Goal: Transaction & Acquisition: Download file/media

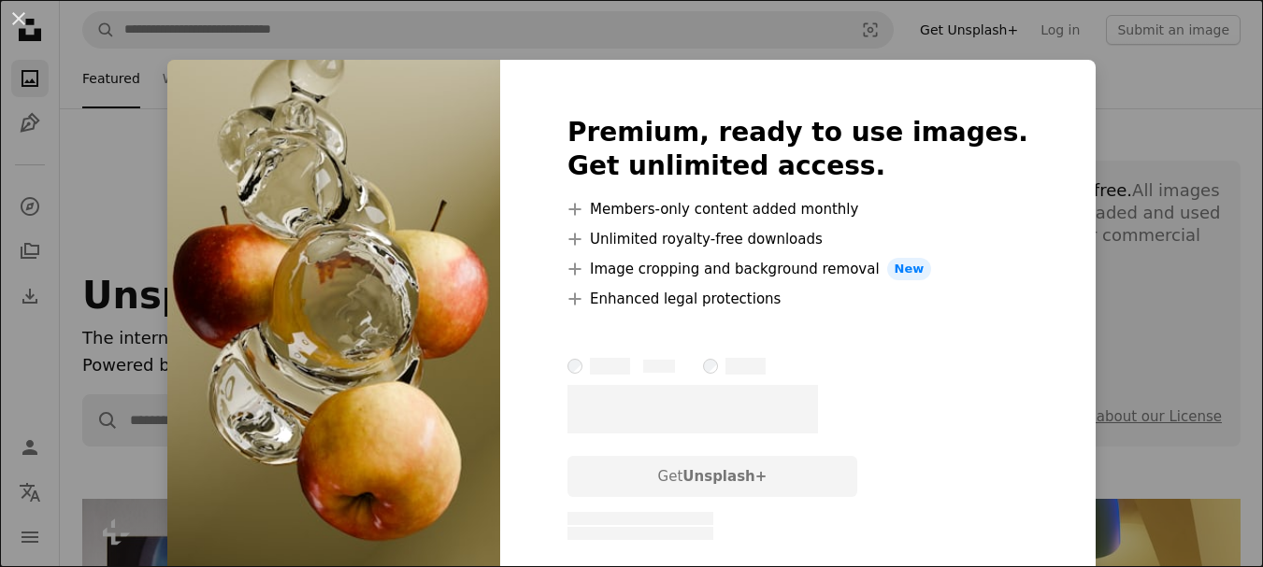
scroll to position [3645, 0]
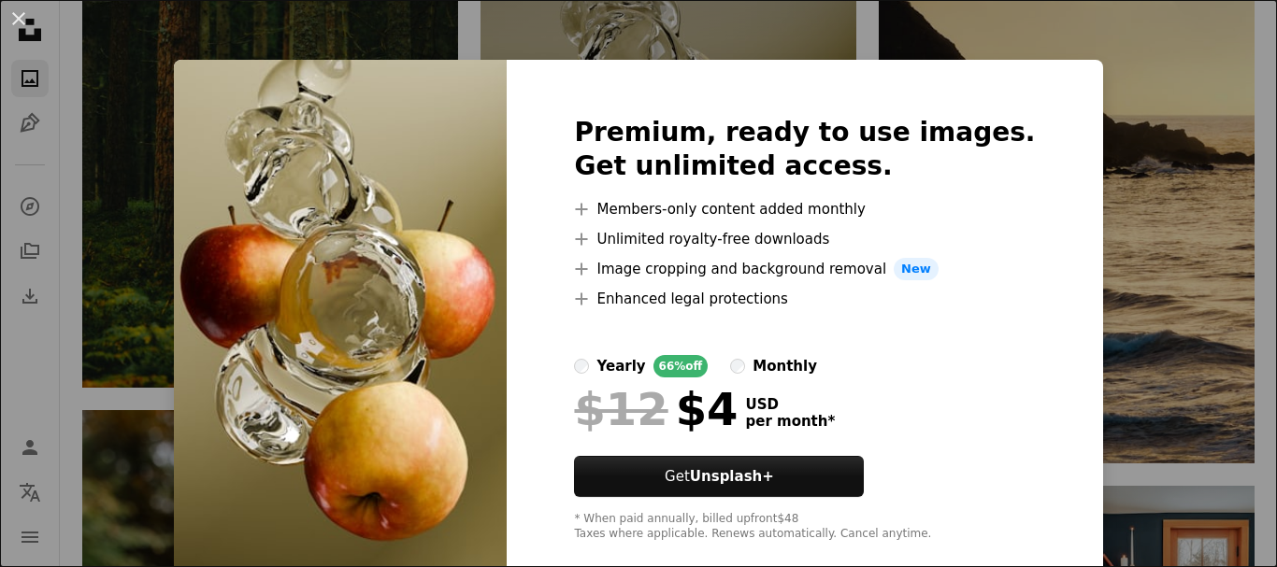
click at [1135, 166] on div "An X shape Premium, ready to use images. Get unlimited access. A plus sign Memb…" at bounding box center [638, 283] width 1277 height 567
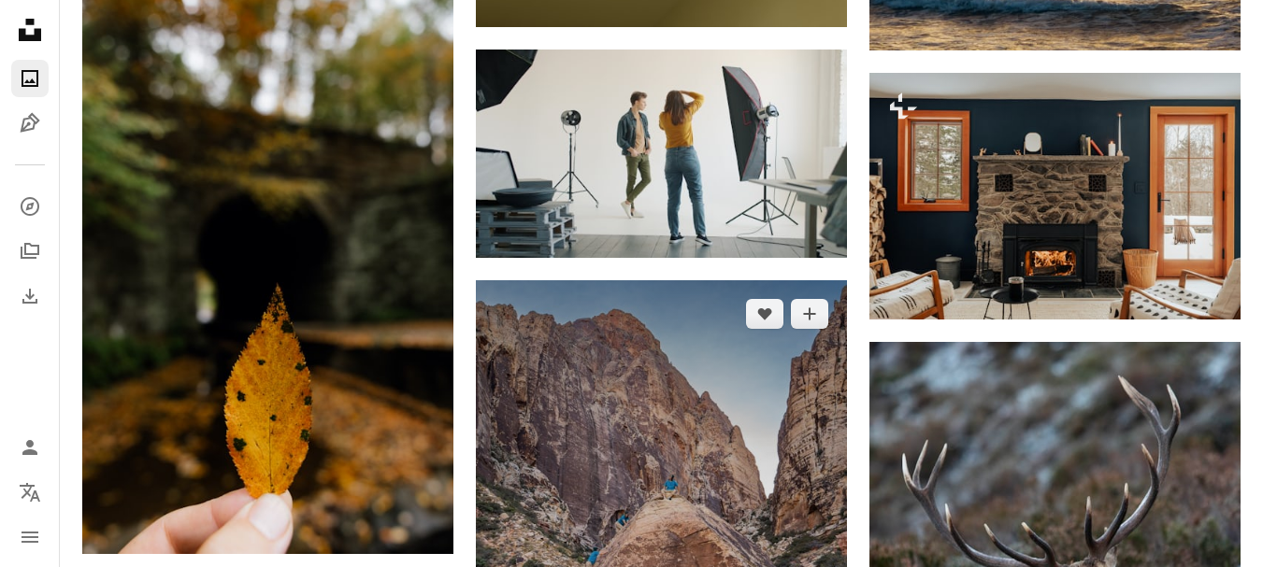
scroll to position [4206, 0]
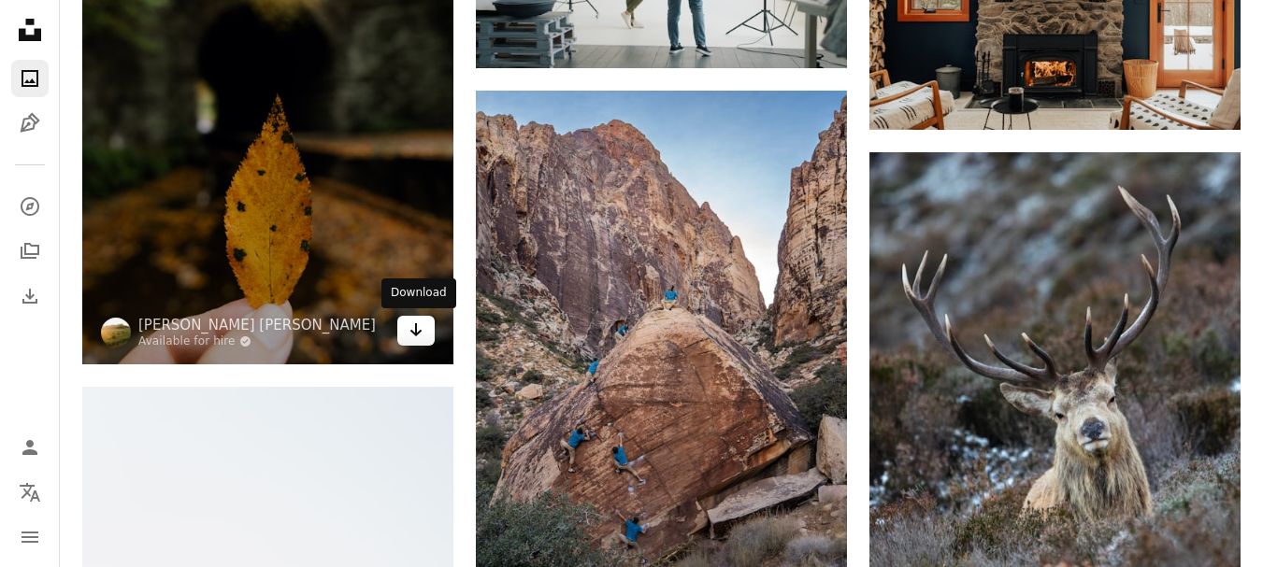
click at [421, 334] on icon "Arrow pointing down" at bounding box center [415, 330] width 15 height 22
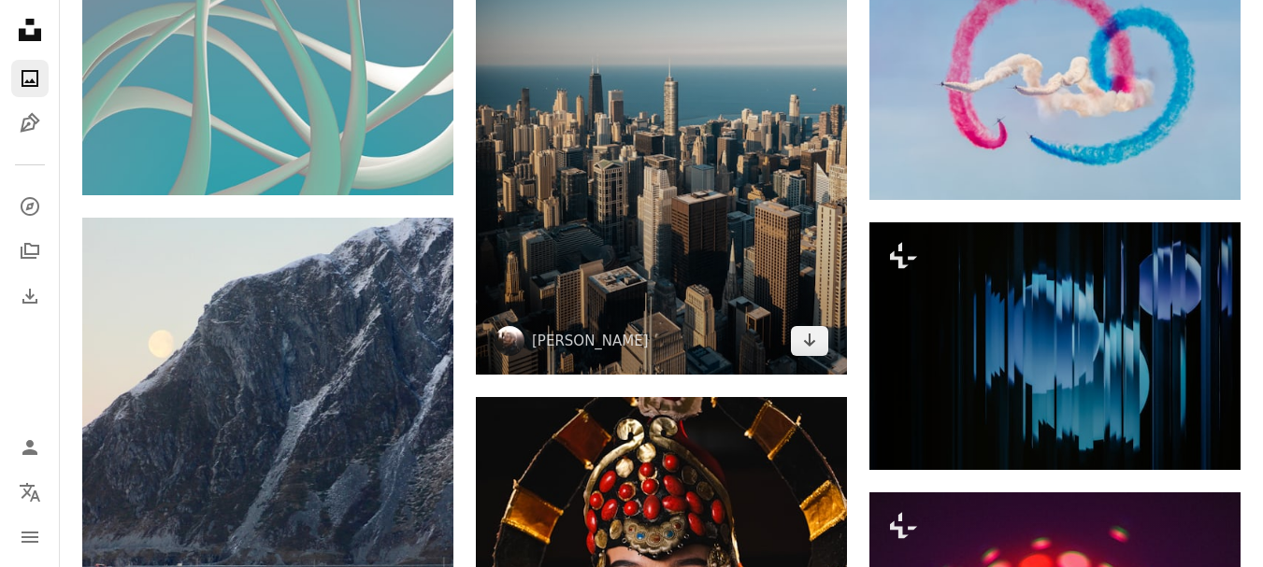
scroll to position [7477, 0]
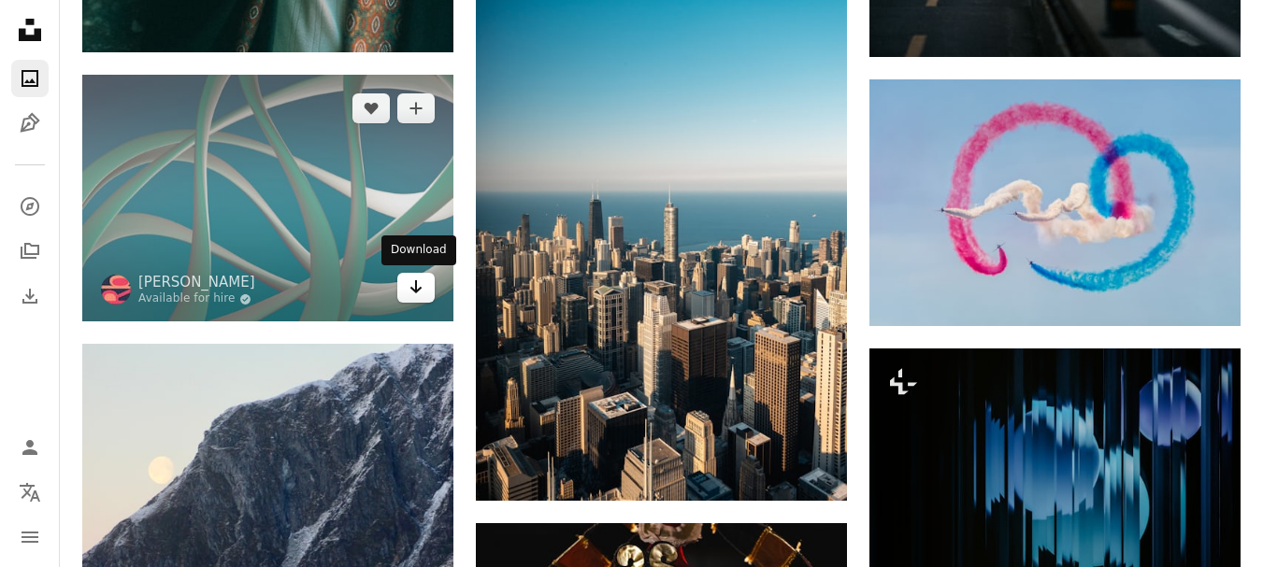
click at [421, 293] on icon "Arrow pointing down" at bounding box center [415, 287] width 15 height 22
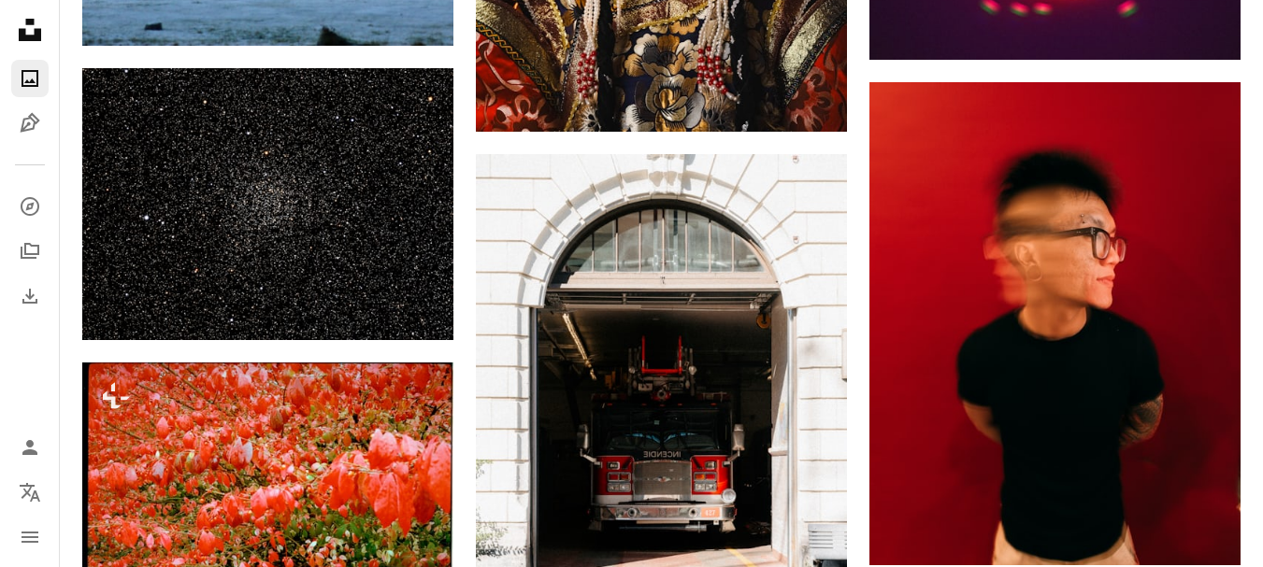
scroll to position [8318, 0]
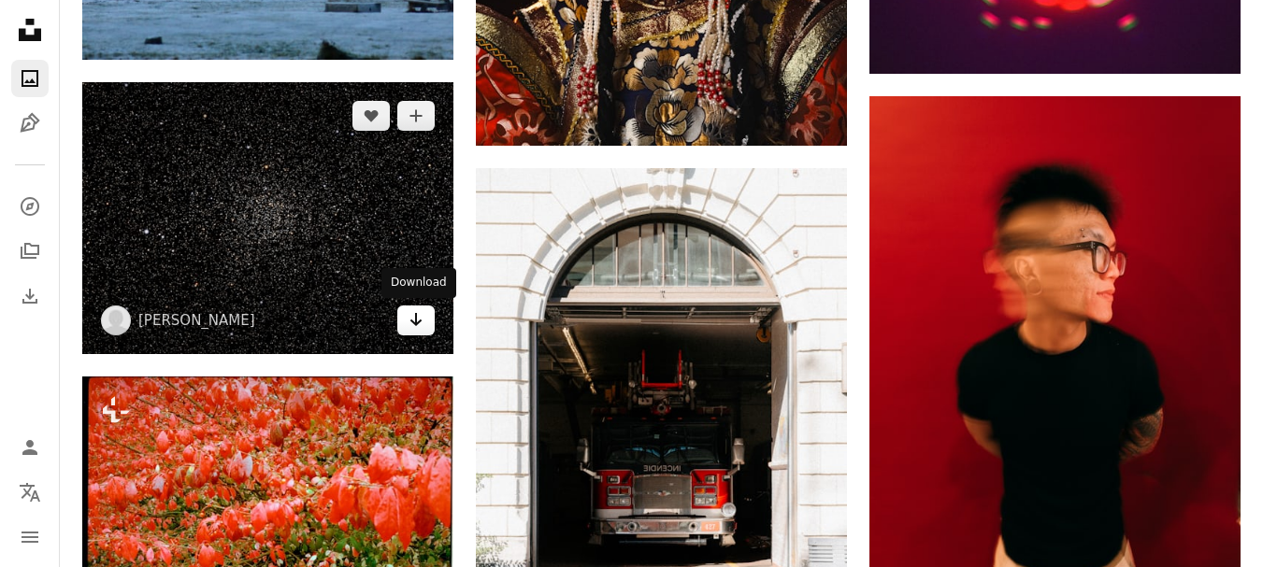
click at [423, 318] on link "Arrow pointing down" at bounding box center [415, 321] width 37 height 30
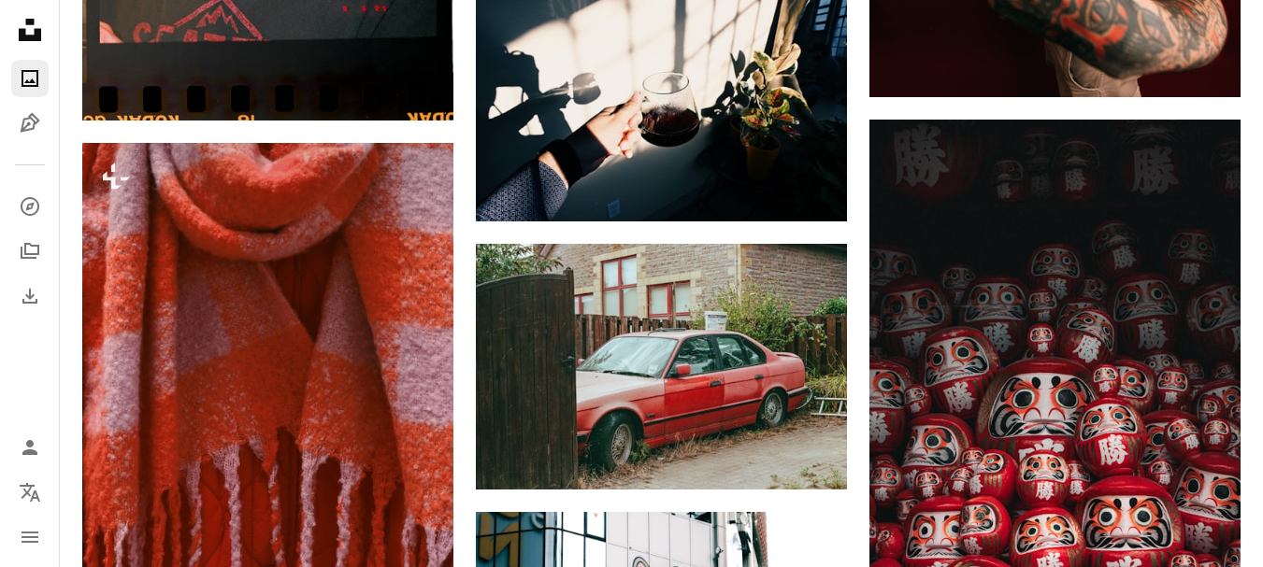
scroll to position [0, 0]
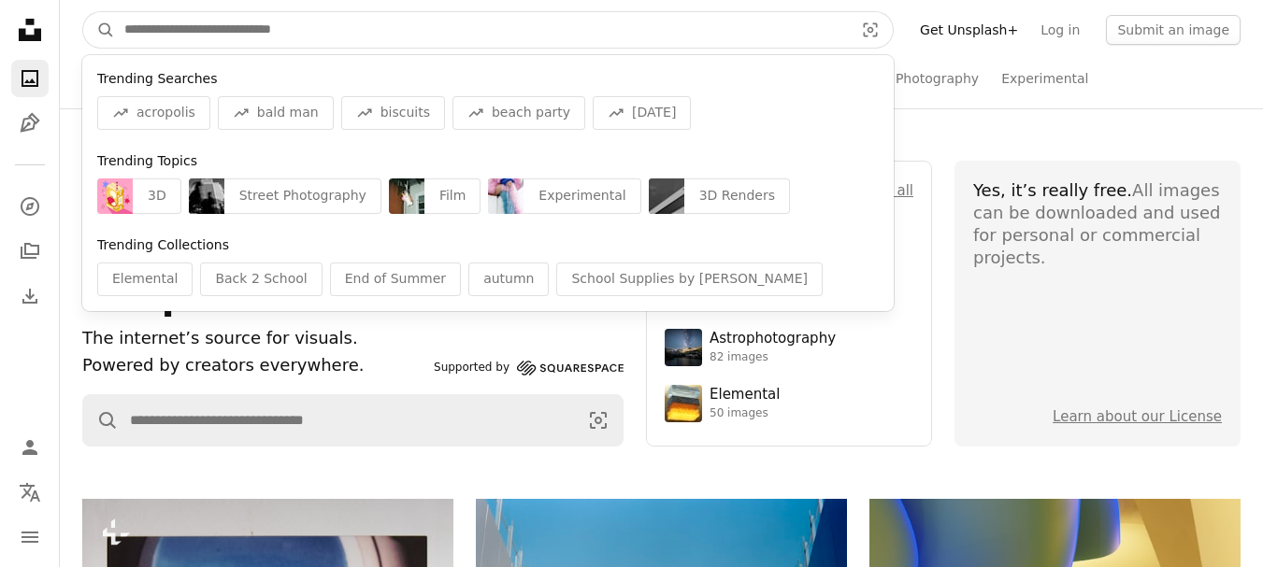
click at [555, 18] on input "Find visuals sitewide" at bounding box center [481, 30] width 733 height 36
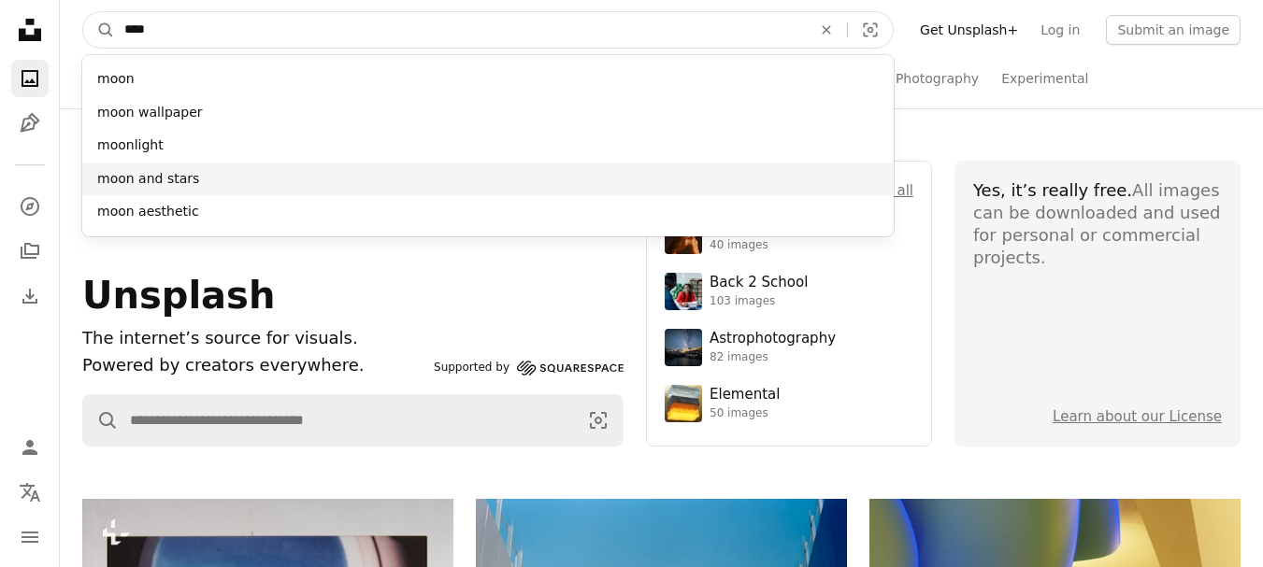
type input "****"
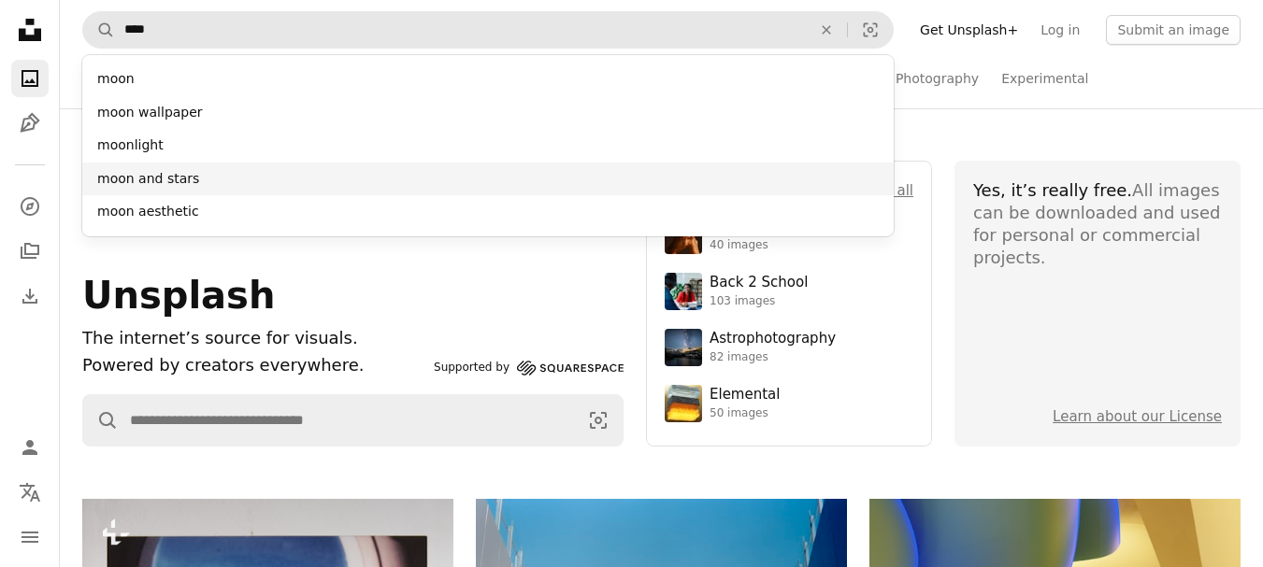
click at [250, 167] on div "moon and stars" at bounding box center [487, 180] width 811 height 34
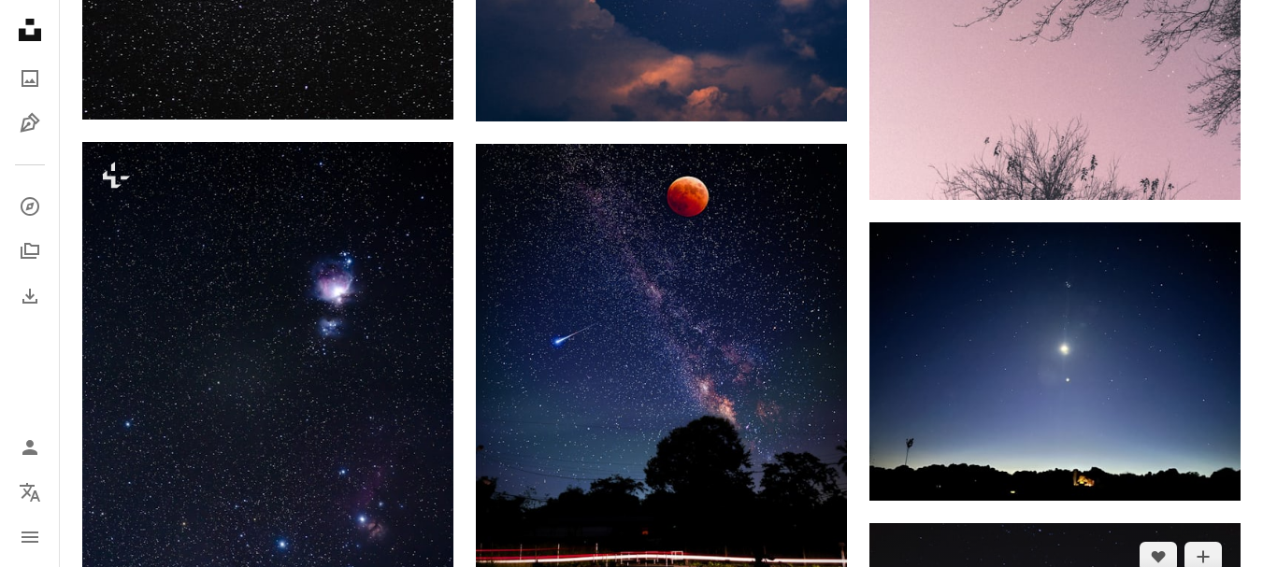
scroll to position [2243, 0]
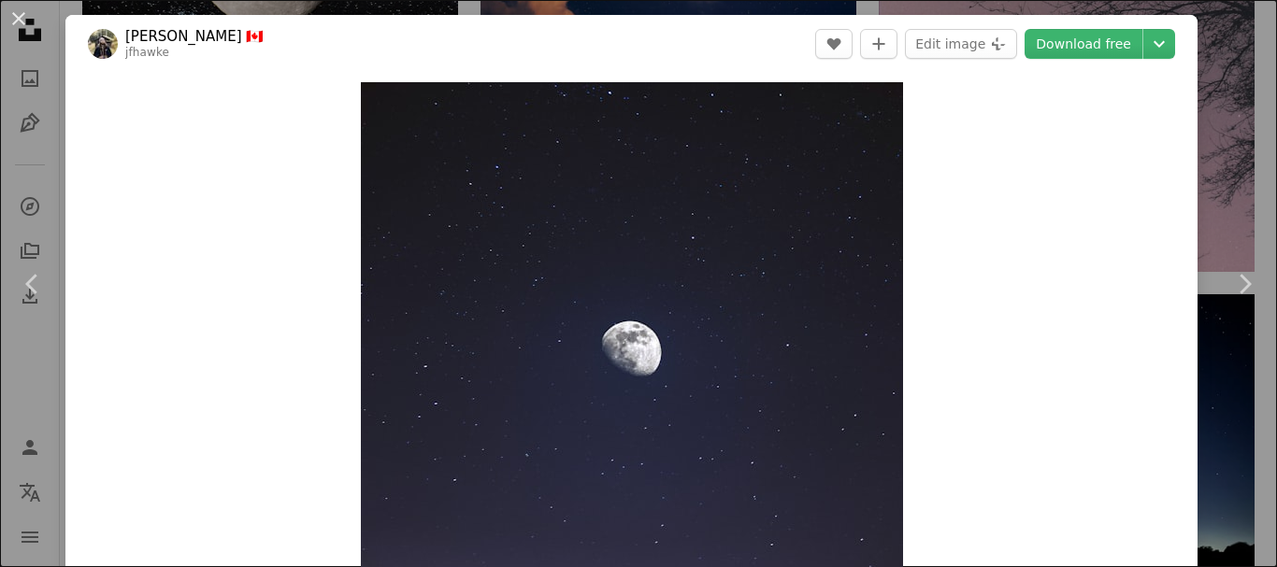
click at [1193, 57] on div "An X shape Chevron left Chevron right [PERSON_NAME] 🇨🇦 jfhawke A heart A plus s…" at bounding box center [638, 283] width 1277 height 567
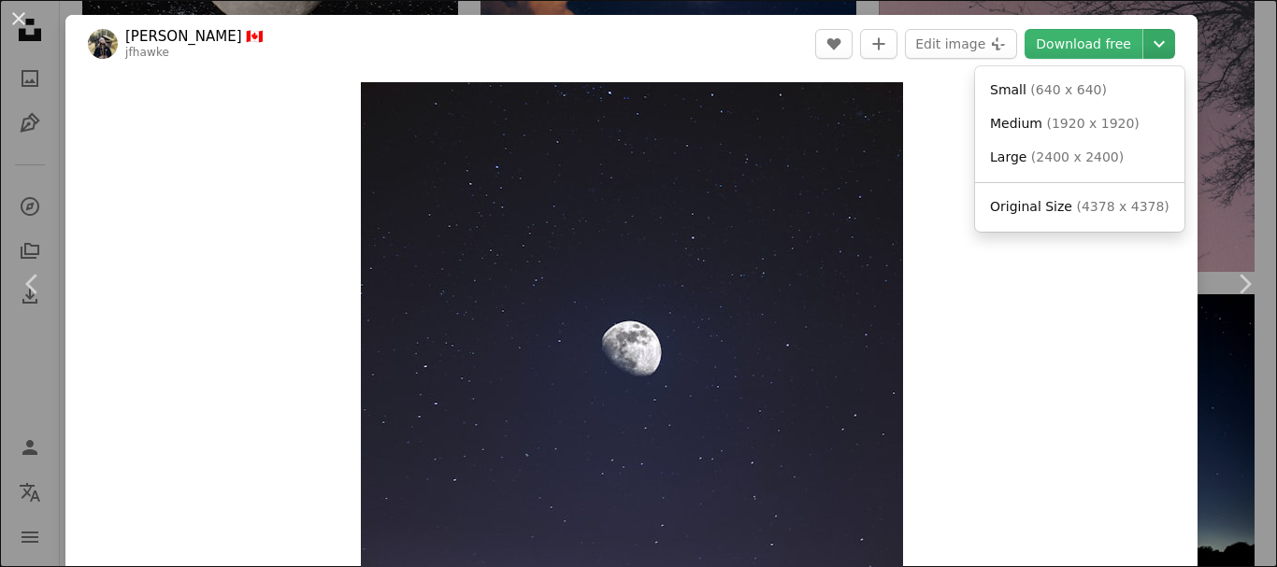
click at [1143, 32] on button "Chevron down" at bounding box center [1159, 44] width 32 height 30
click at [1123, 160] on link "Large ( 2400 x 2400 )" at bounding box center [1079, 158] width 194 height 34
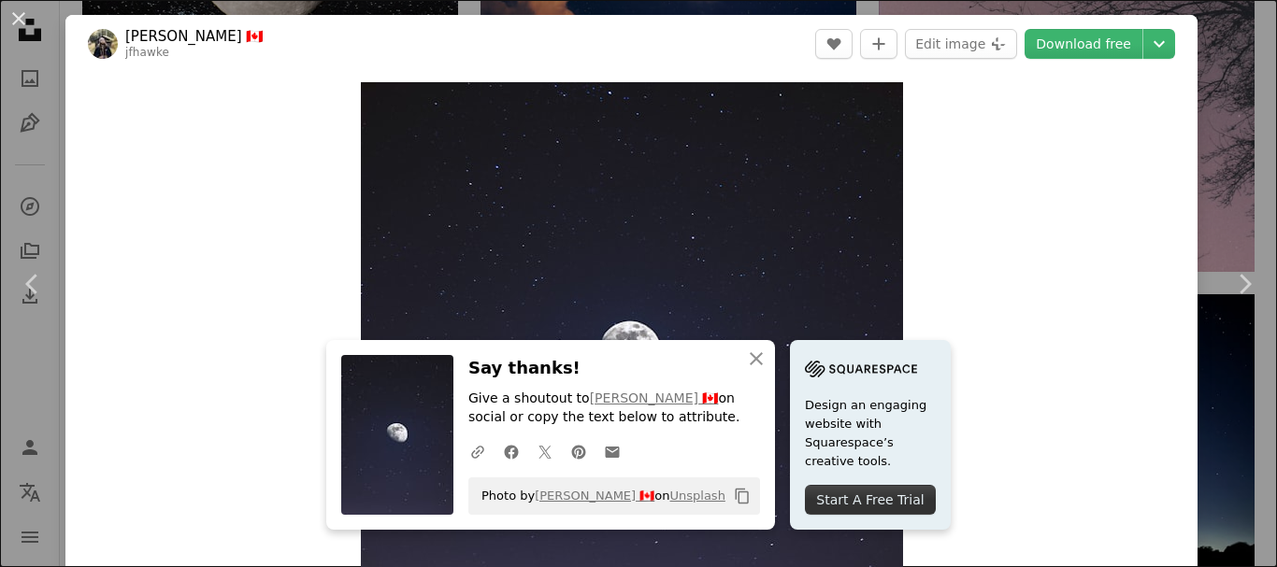
drag, startPoint x: 1219, startPoint y: 79, endPoint x: 1116, endPoint y: 211, distance: 167.9
click at [1219, 79] on div "An X shape Chevron left Chevron right [PERSON_NAME] 🇨🇦 jfhawke A heart A plus s…" at bounding box center [638, 283] width 1277 height 567
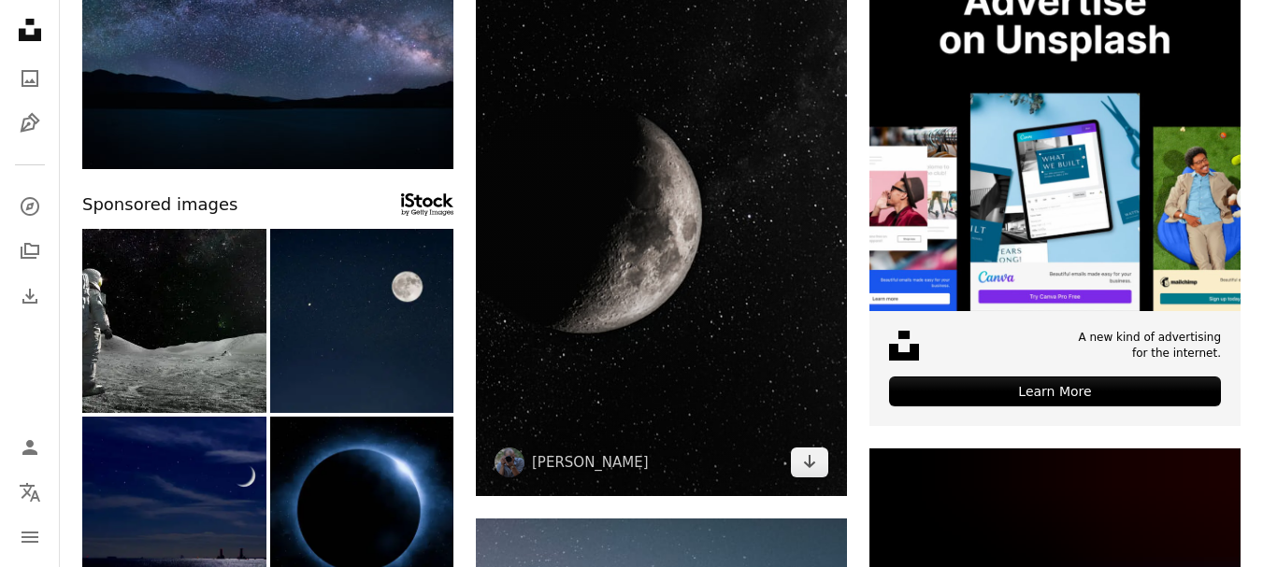
scroll to position [374, 0]
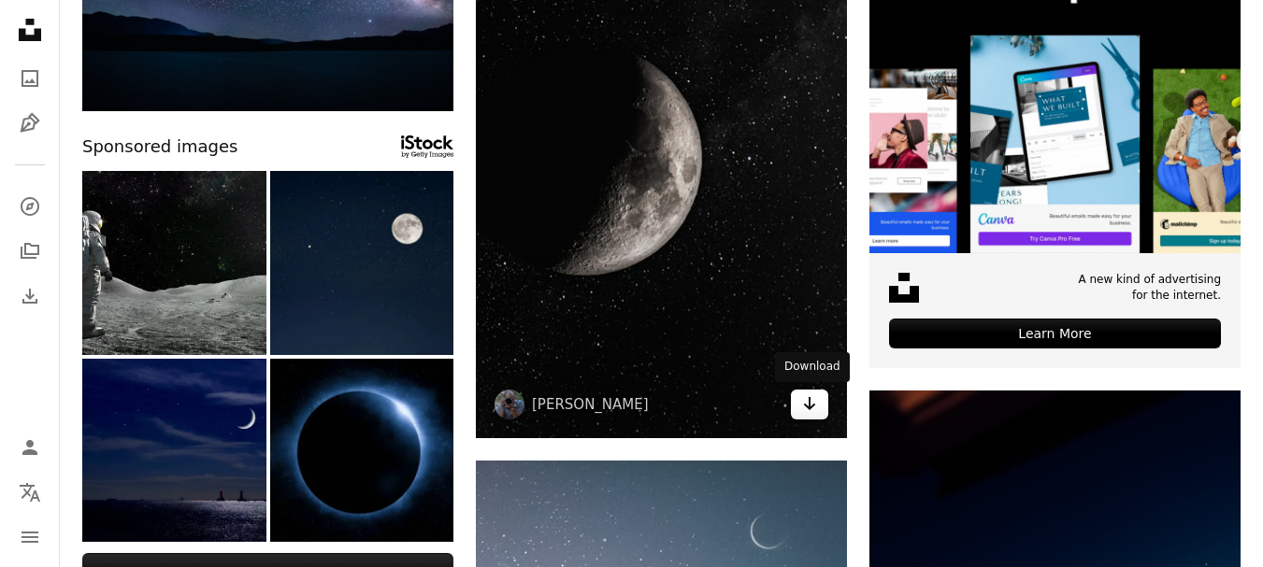
click at [799, 408] on link "Arrow pointing down" at bounding box center [809, 405] width 37 height 30
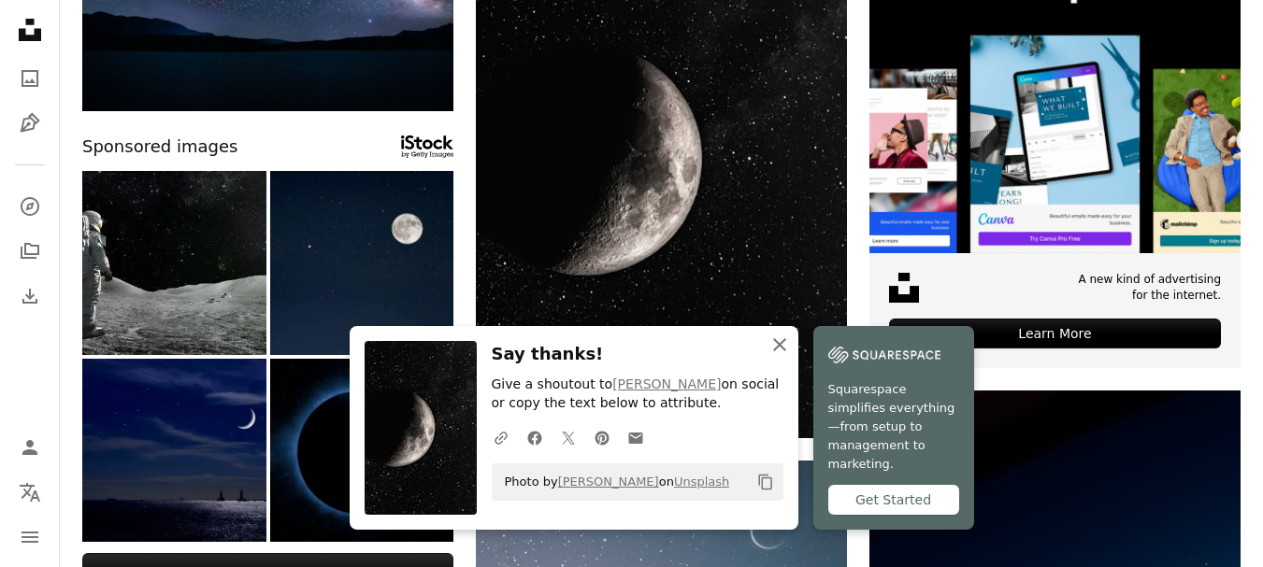
click at [791, 356] on icon "An X shape" at bounding box center [779, 345] width 22 height 22
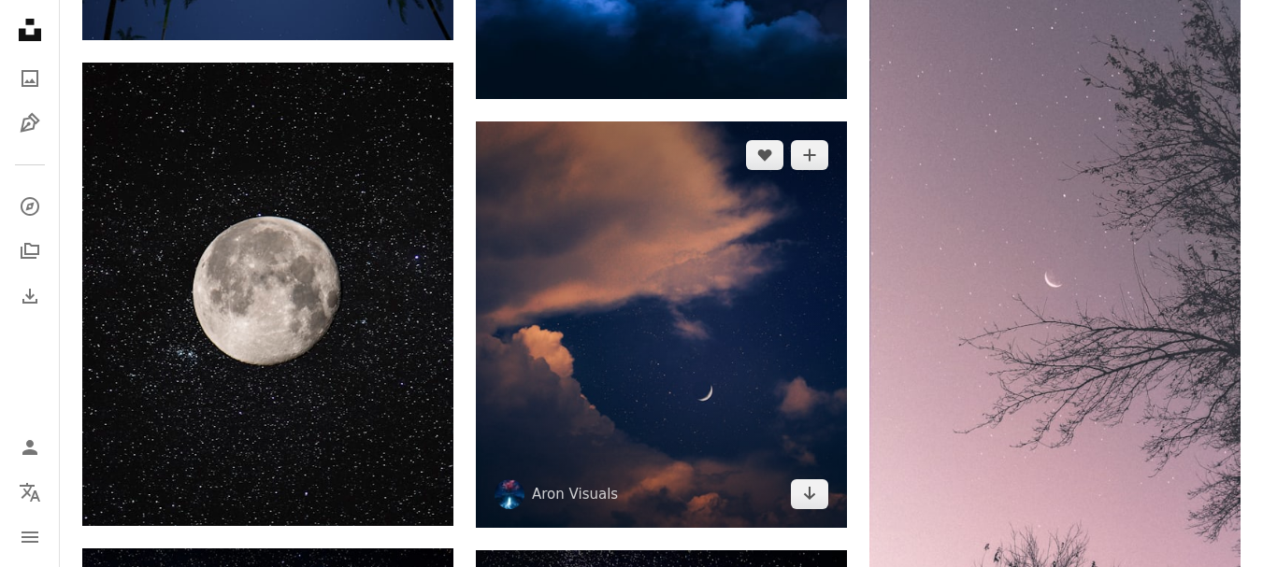
scroll to position [2617, 0]
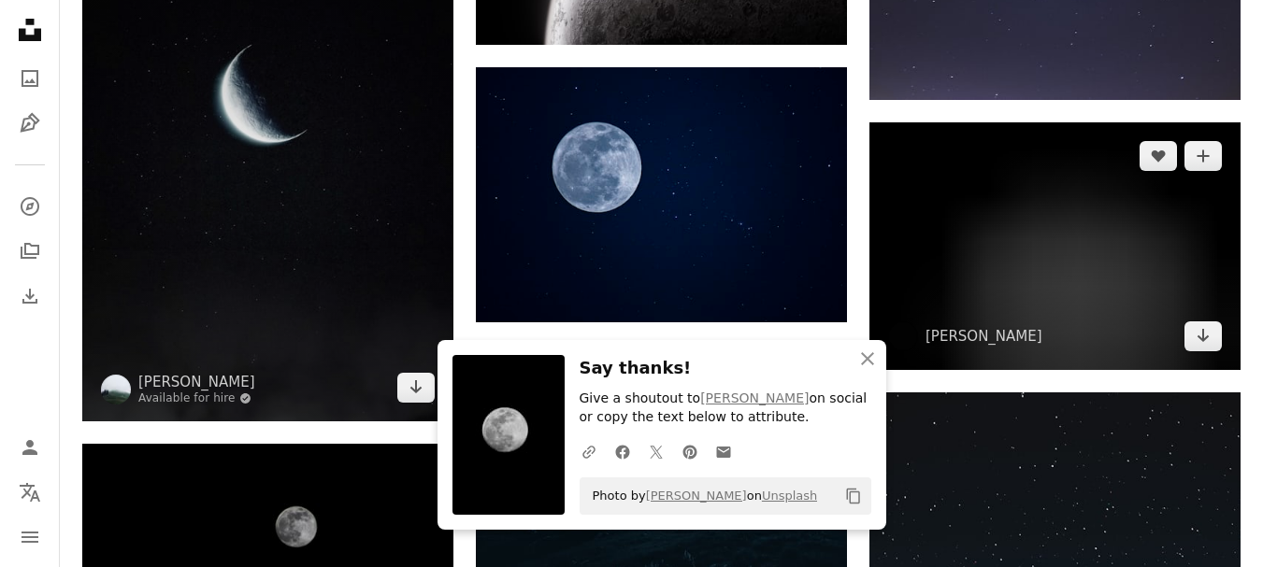
scroll to position [3084, 0]
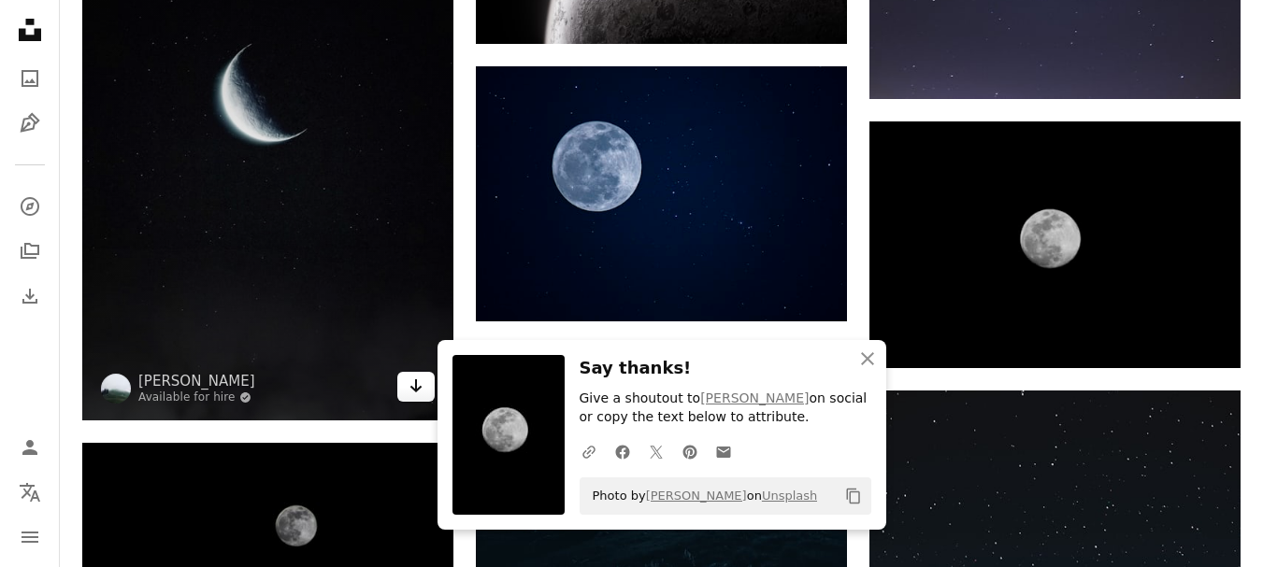
click at [407, 372] on link "Arrow pointing down" at bounding box center [415, 387] width 37 height 30
